Goal: Task Accomplishment & Management: Complete application form

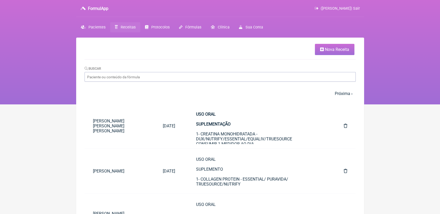
click at [332, 49] on span "Nova Receita" at bounding box center [336, 49] width 24 height 5
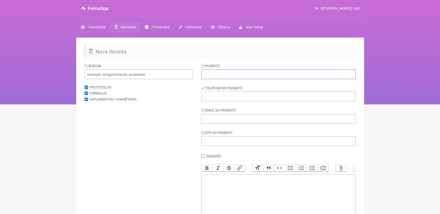
click at [221, 71] on input "text" at bounding box center [278, 75] width 154 height 10
paste input "[PERSON_NAME] [PERSON_NAME]"
type input "[PERSON_NAME] [PERSON_NAME]"
click at [226, 101] on input "tel" at bounding box center [278, 97] width 154 height 10
type input "212121212121"
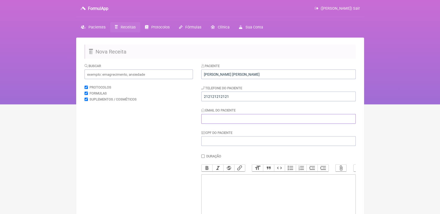
click at [235, 121] on input "Email do Paciente" at bounding box center [278, 119] width 154 height 10
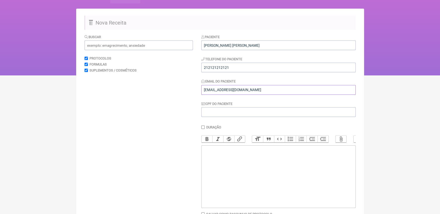
type input "[EMAIL_ADDRESS][DOMAIN_NAME]"
click at [256, 166] on trix-editor at bounding box center [278, 177] width 154 height 63
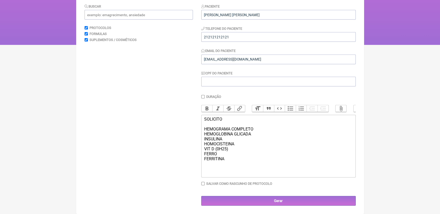
scroll to position [66, 0]
type trix-editor "<div>SOLICITO&nbsp;<br><br>HEMOGRAMA COMPLETO<br>HEMOGLOBINA GLICADA<br>INSULIN…"
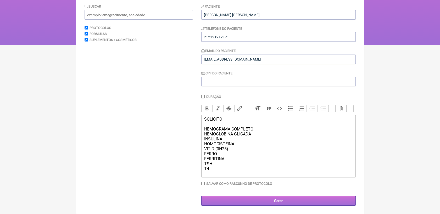
click at [275, 203] on input "Gerar" at bounding box center [278, 201] width 154 height 10
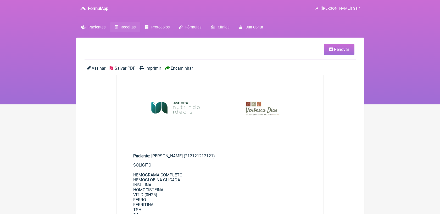
click at [123, 68] on span "Salvar PDF" at bounding box center [125, 68] width 21 height 5
